Goal: Entertainment & Leisure: Consume media (video, audio)

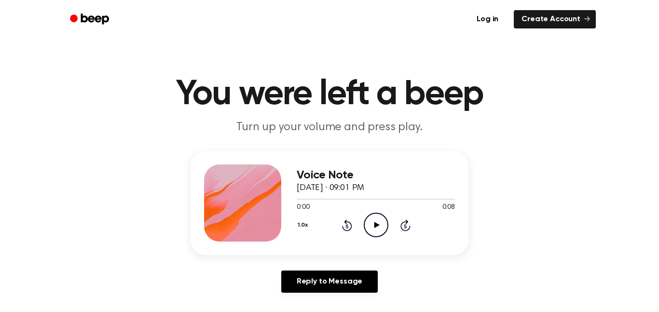
click at [379, 227] on icon "Play Audio" at bounding box center [376, 225] width 25 height 25
click at [379, 227] on icon "Pause Audio" at bounding box center [376, 225] width 25 height 25
click at [297, 200] on div at bounding box center [376, 199] width 158 height 8
click at [366, 225] on icon "Play Audio" at bounding box center [376, 225] width 25 height 25
click at [375, 223] on icon at bounding box center [376, 225] width 5 height 6
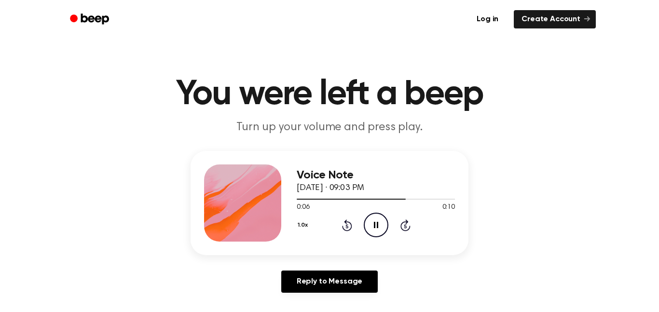
click at [375, 223] on icon "Pause Audio" at bounding box center [376, 225] width 25 height 25
click at [298, 198] on div at bounding box center [376, 199] width 158 height 8
click at [375, 229] on icon "Play Audio" at bounding box center [376, 225] width 25 height 25
click at [375, 229] on icon "Pause Audio" at bounding box center [376, 225] width 25 height 25
click at [377, 223] on icon "Play Audio" at bounding box center [376, 225] width 25 height 25
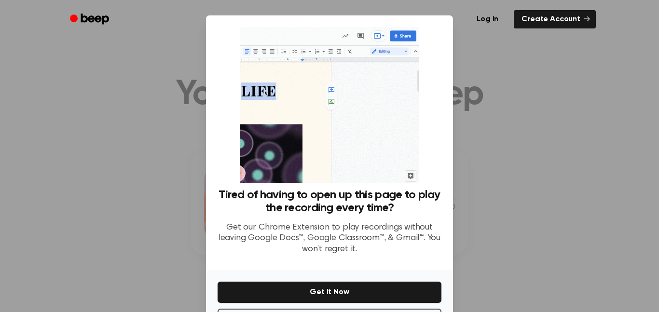
click at [132, 217] on div at bounding box center [329, 156] width 659 height 312
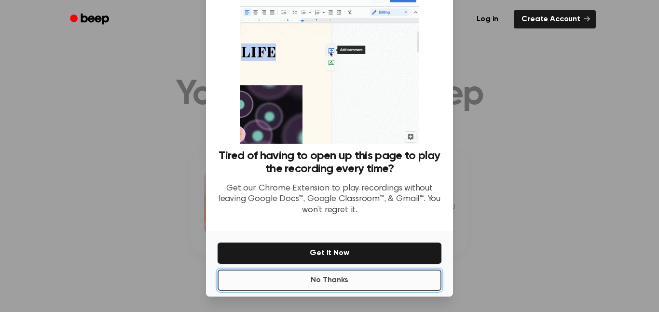
click at [300, 283] on button "No Thanks" at bounding box center [329, 280] width 224 height 21
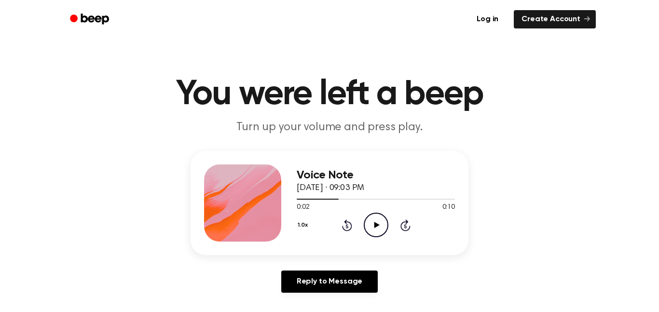
click at [365, 223] on icon "Play Audio" at bounding box center [376, 225] width 25 height 25
click at [365, 223] on icon "Pause Audio" at bounding box center [376, 225] width 25 height 25
click at [297, 200] on div at bounding box center [376, 199] width 158 height 8
click at [373, 230] on icon "Play Audio" at bounding box center [376, 225] width 25 height 25
click at [298, 198] on div at bounding box center [376, 199] width 158 height 8
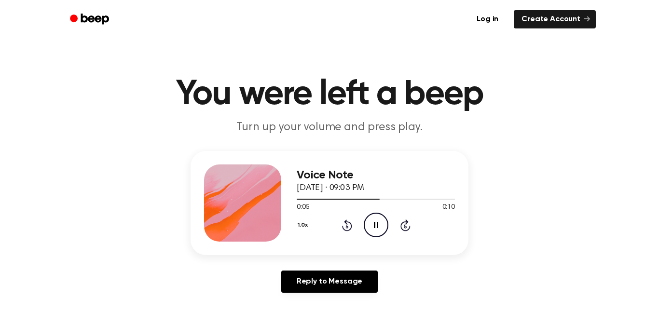
click at [378, 230] on icon "Pause Audio" at bounding box center [376, 225] width 25 height 25
click at [376, 231] on icon "Play Audio" at bounding box center [376, 225] width 25 height 25
click at [377, 232] on icon "Pause Audio" at bounding box center [376, 225] width 25 height 25
click at [377, 232] on icon "Play Audio" at bounding box center [376, 225] width 25 height 25
click at [377, 232] on icon "Pause Audio" at bounding box center [376, 225] width 25 height 25
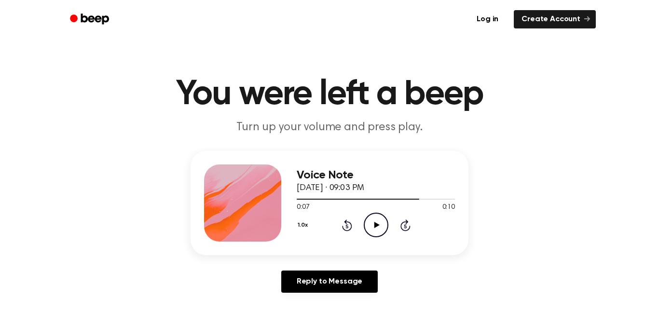
click at [377, 232] on icon "Play Audio" at bounding box center [376, 225] width 25 height 25
click at [378, 232] on icon "Pause Audio" at bounding box center [376, 225] width 25 height 25
click at [372, 221] on icon "Play Audio" at bounding box center [376, 225] width 25 height 25
click at [370, 220] on icon "Pause Audio" at bounding box center [376, 225] width 25 height 25
click at [311, 199] on div at bounding box center [352, 199] width 110 height 1
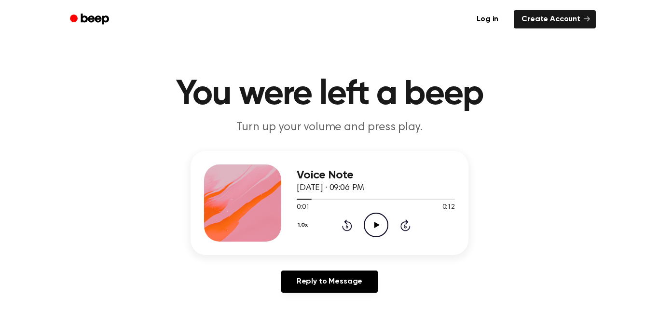
click at [368, 230] on icon "Play Audio" at bounding box center [376, 225] width 25 height 25
click at [368, 230] on icon "Pause Audio" at bounding box center [376, 225] width 25 height 25
click at [368, 230] on icon "Play Audio" at bounding box center [376, 225] width 25 height 25
click at [368, 230] on icon "Pause Audio" at bounding box center [376, 225] width 25 height 25
click at [368, 230] on icon "Play Audio" at bounding box center [376, 225] width 25 height 25
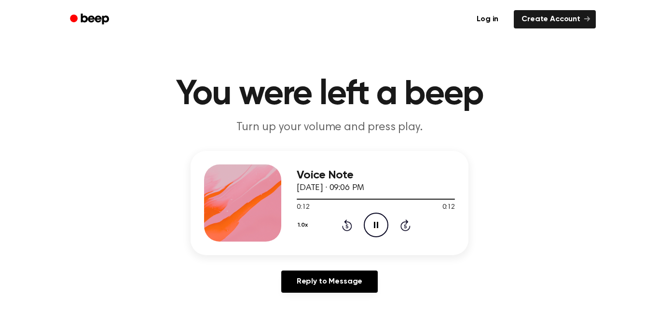
click at [370, 230] on icon "Pause Audio" at bounding box center [376, 225] width 25 height 25
